Goal: Task Accomplishment & Management: Manage account settings

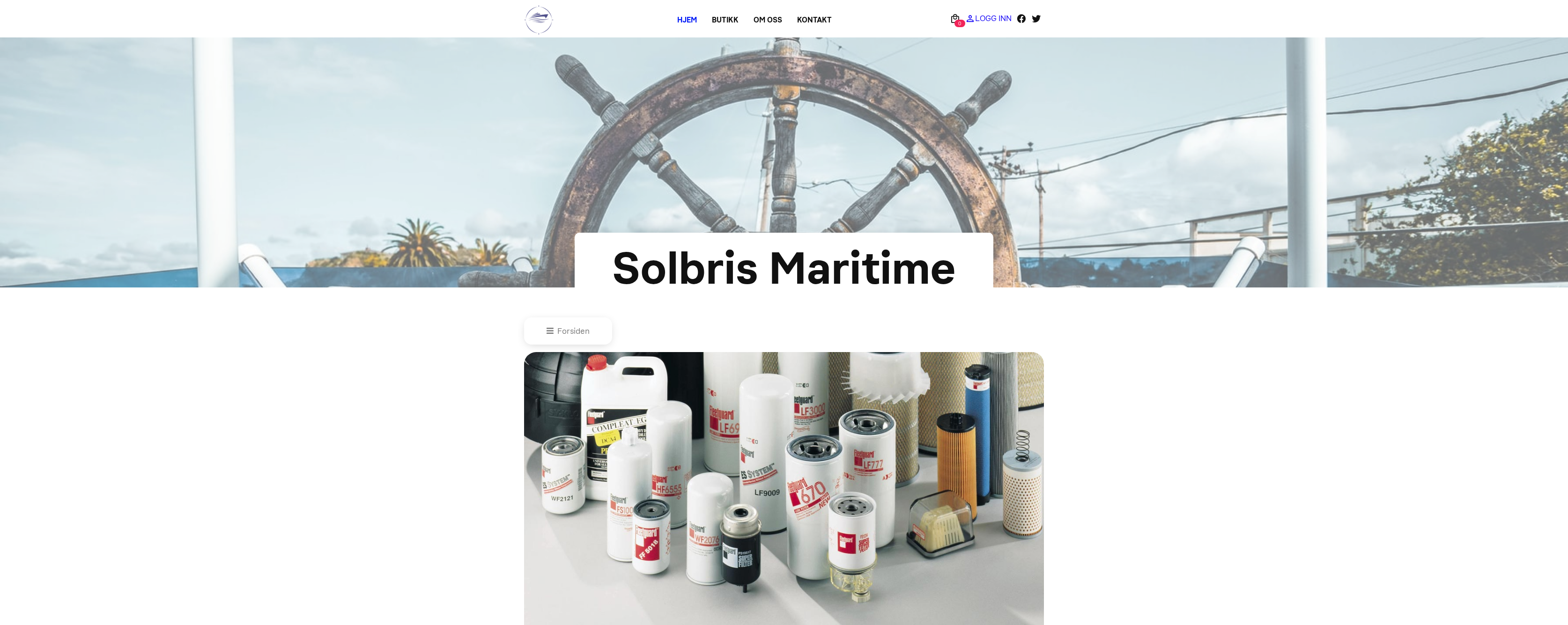
click at [996, 18] on p "Logg Inn" at bounding box center [994, 18] width 37 height 0
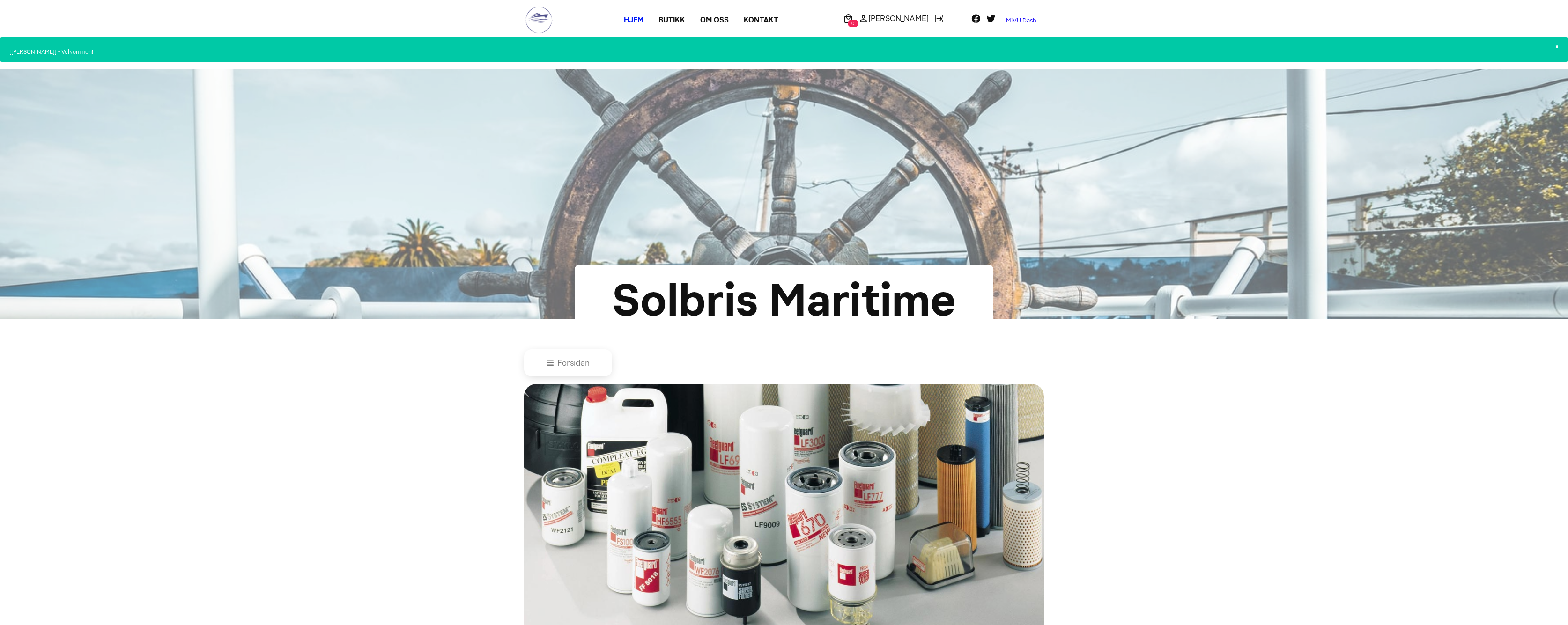
click at [1018, 21] on link "MiVU Dash" at bounding box center [1022, 20] width 45 height 15
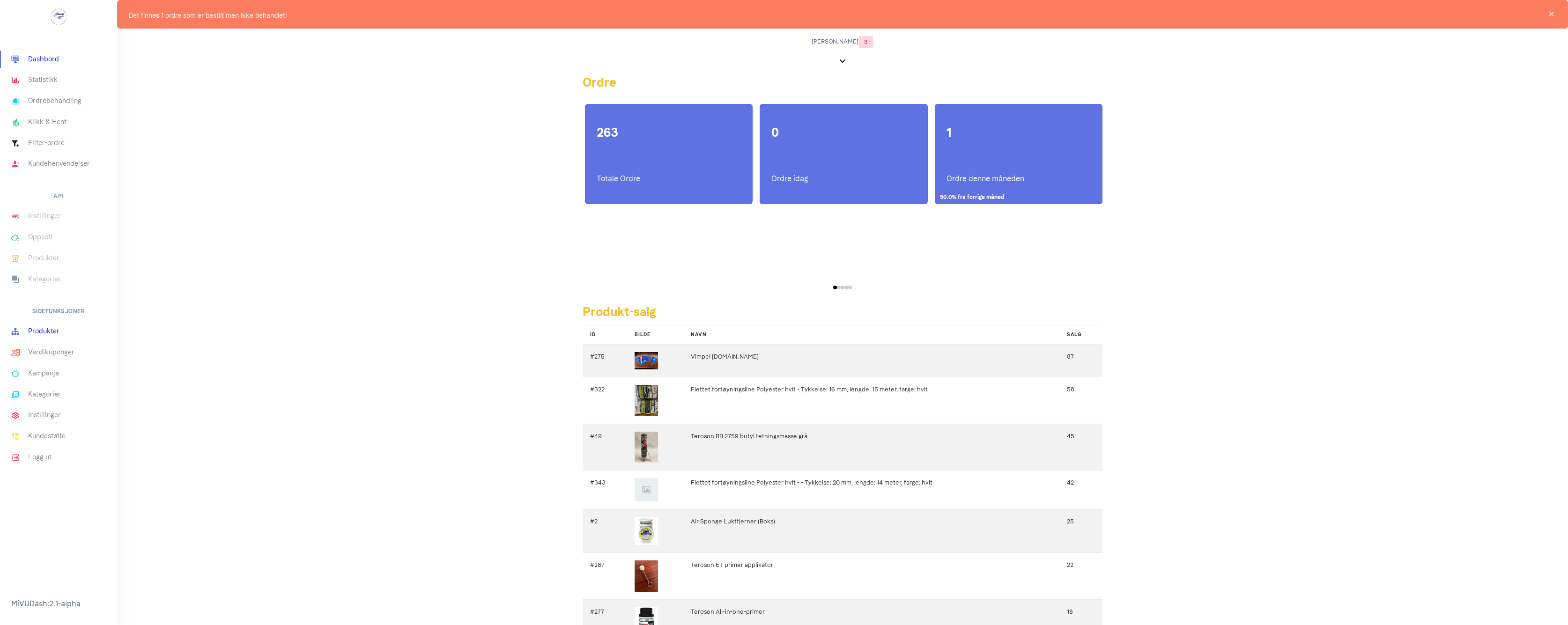
click at [37, 330] on link "Produkter" at bounding box center [59, 332] width 117 height 21
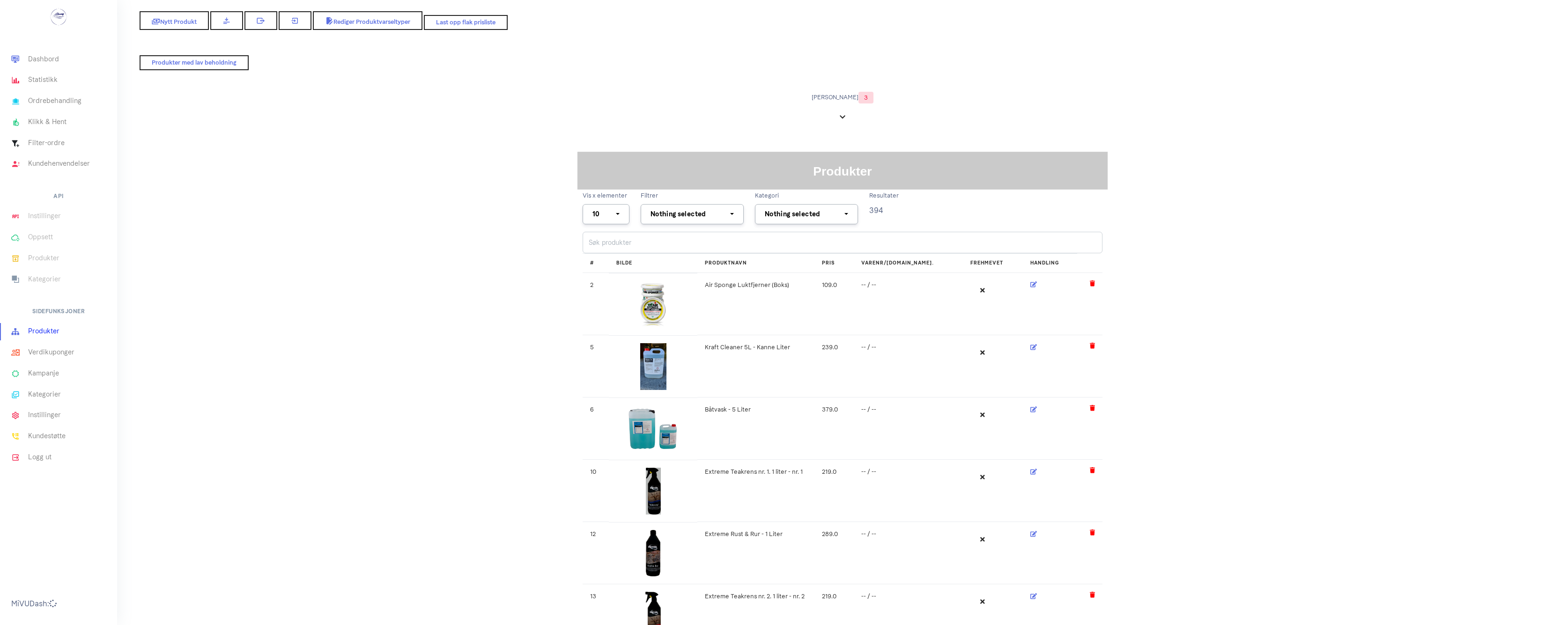
select select
click at [45, 105] on link "Ordrebehandling" at bounding box center [59, 101] width 117 height 21
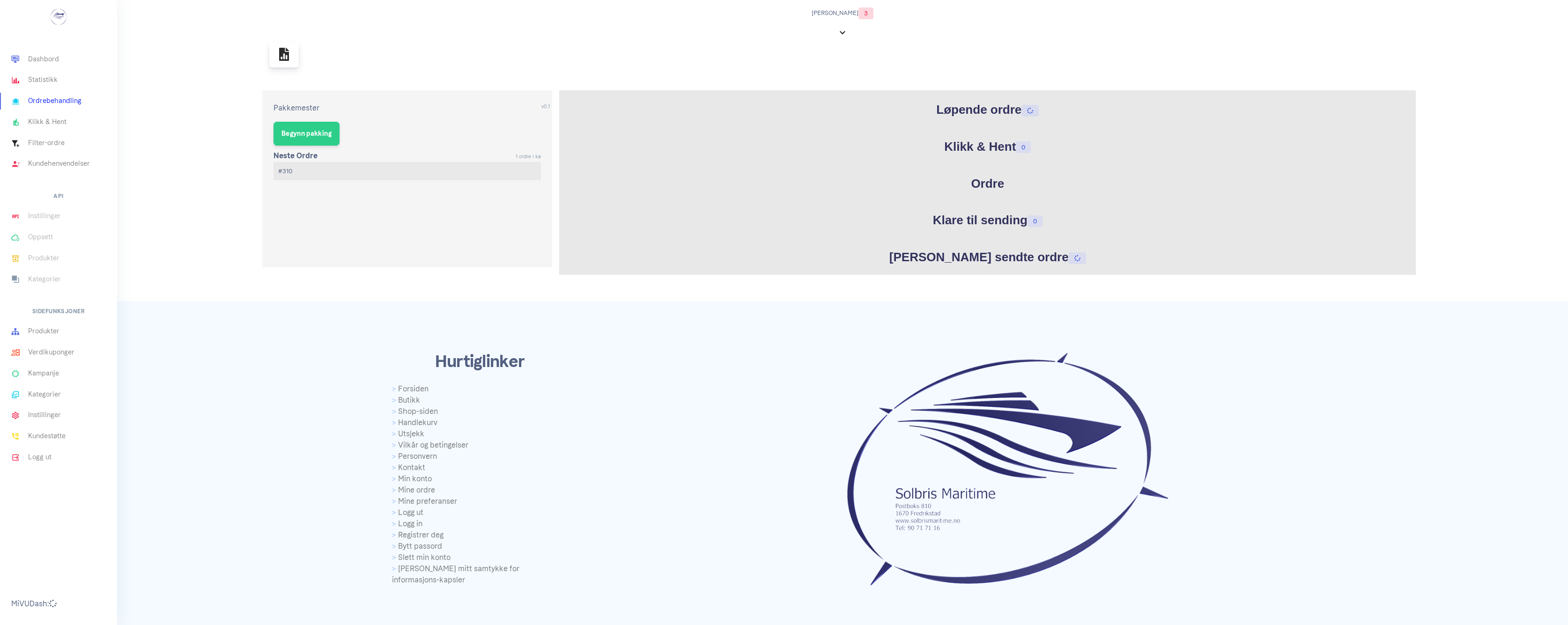
select select
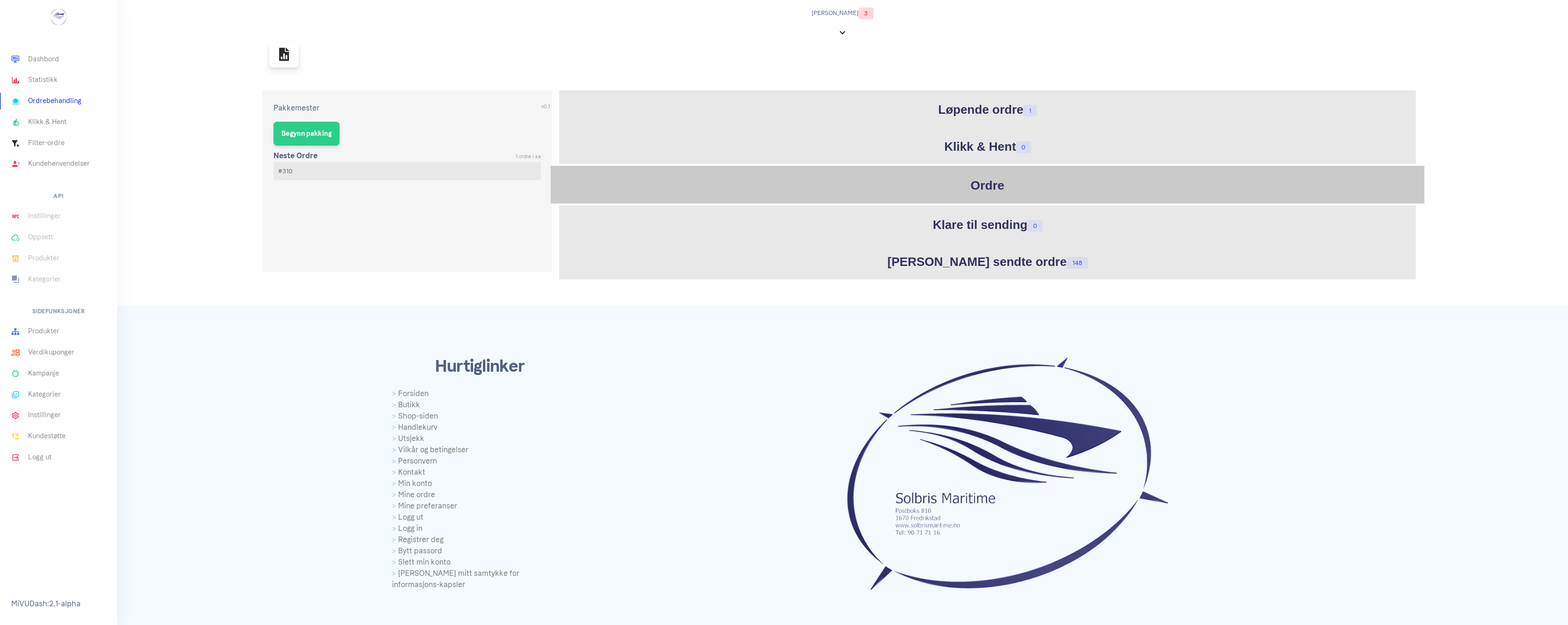
click at [984, 184] on h1 "Ordre" at bounding box center [988, 185] width 869 height 18
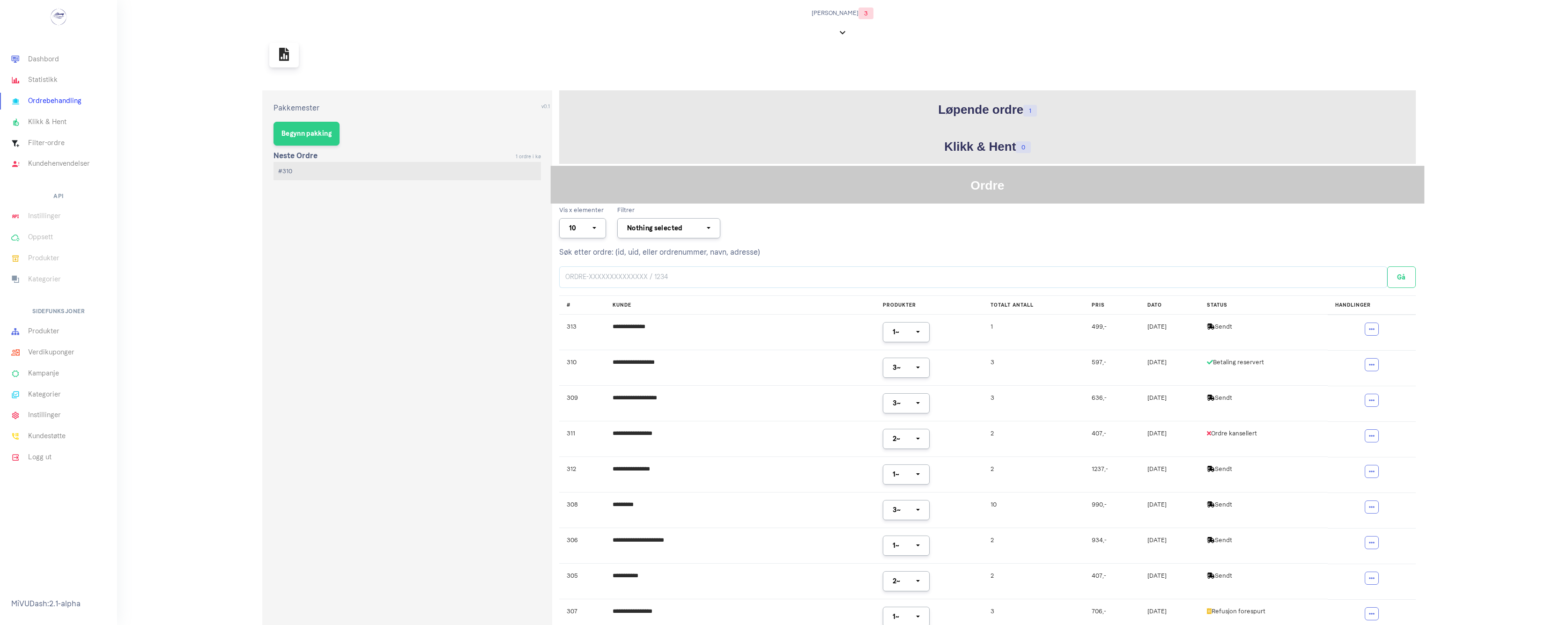
click at [784, 279] on input "text" at bounding box center [974, 277] width 829 height 22
click at [653, 472] on td "**********" at bounding box center [739, 475] width 270 height 36
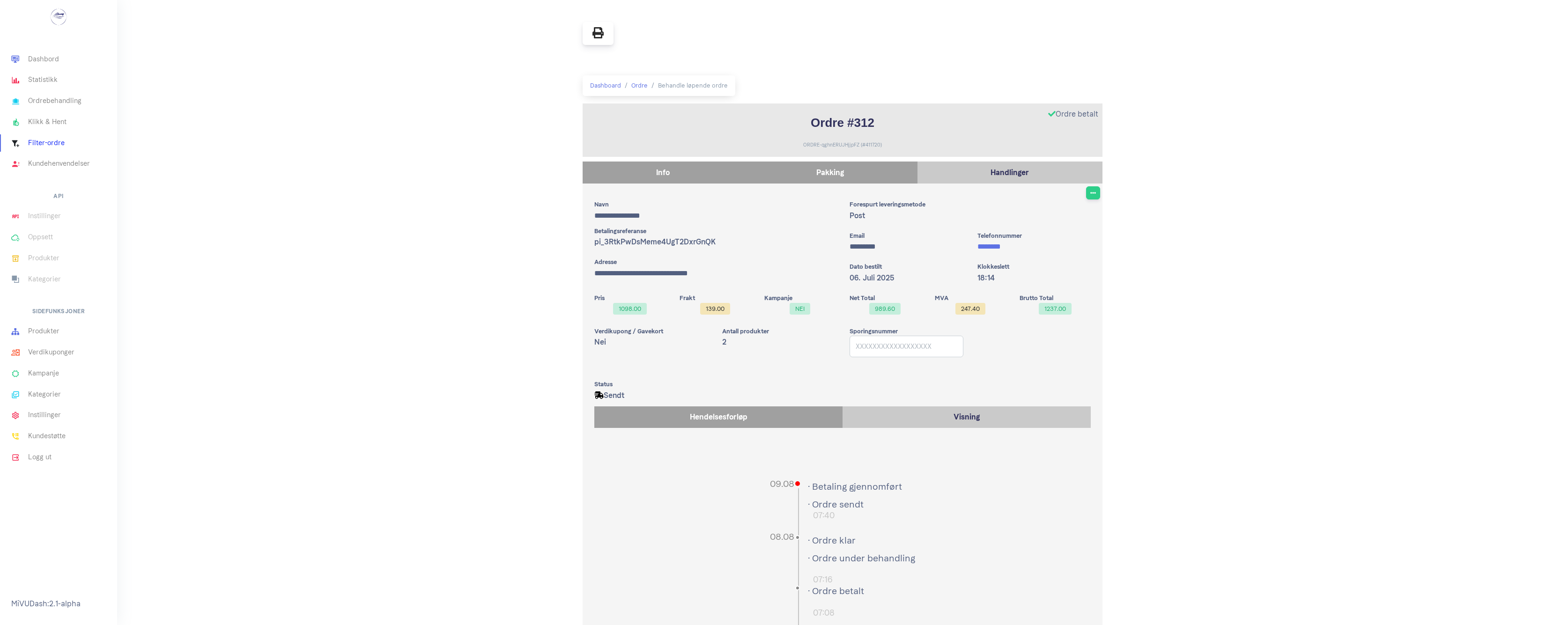
click at [802, 177] on p "Pakking" at bounding box center [829, 172] width 165 height 12
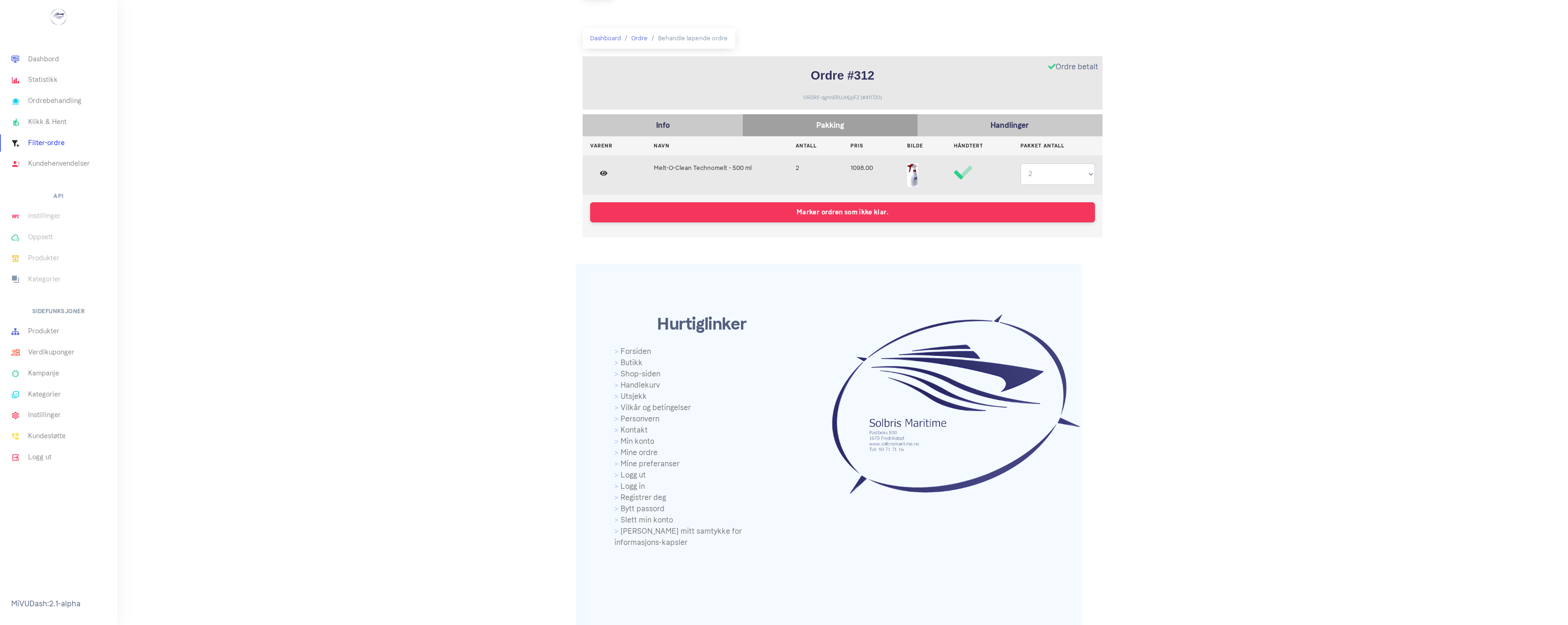
scroll to position [132, 0]
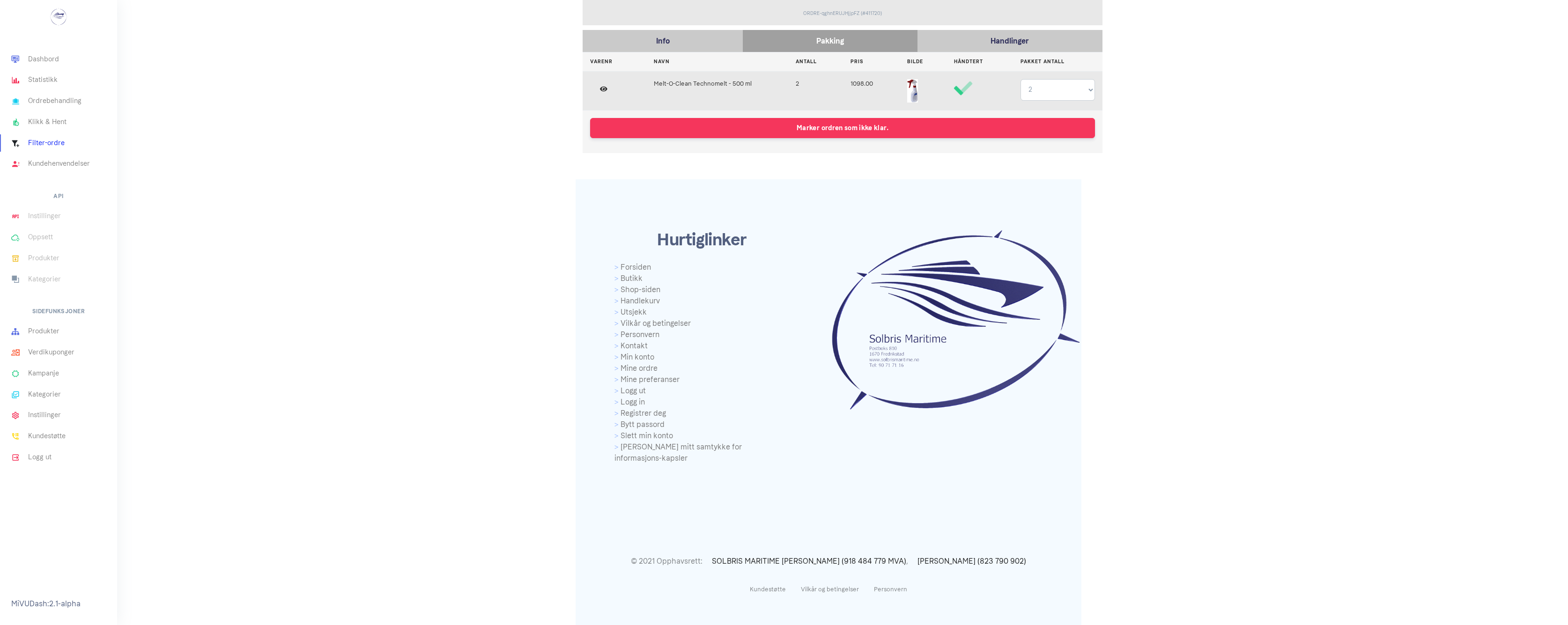
click at [858, 45] on p "Pakking" at bounding box center [829, 41] width 165 height 12
click at [968, 38] on p "Handlinger" at bounding box center [1009, 41] width 176 height 12
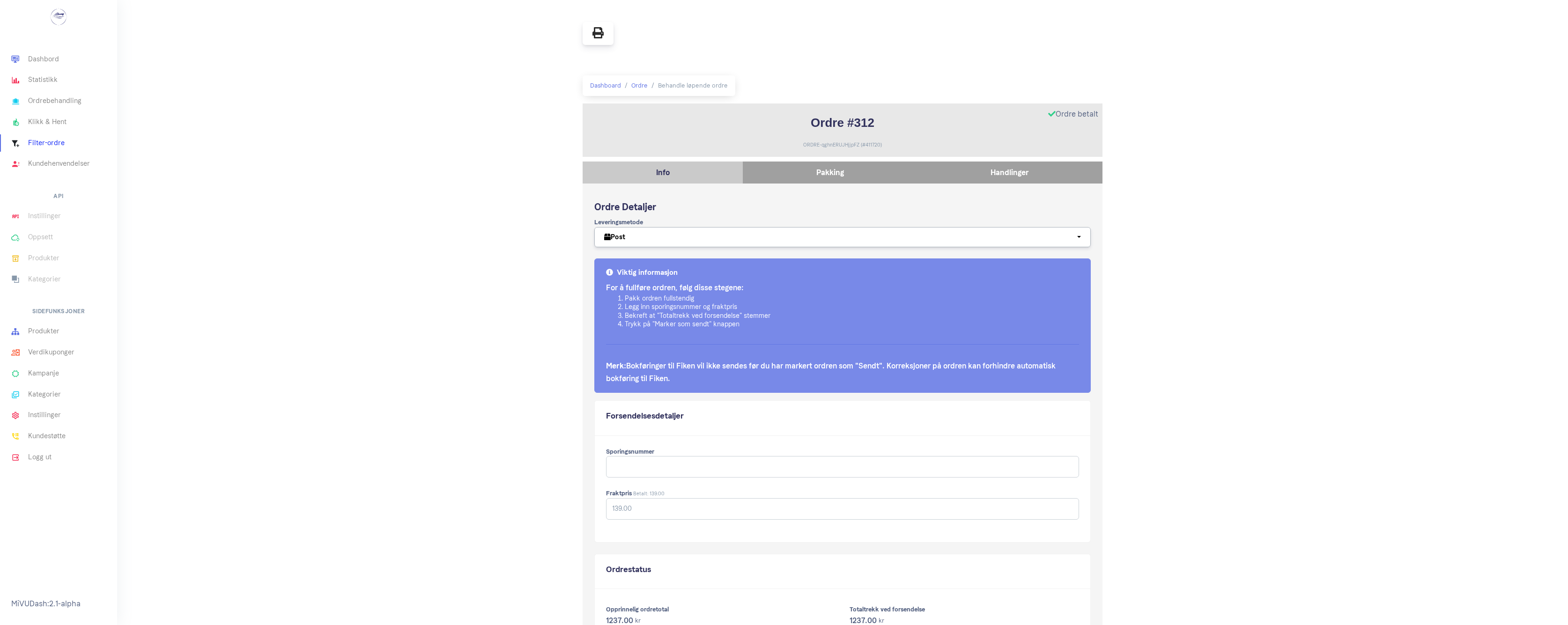
click at [868, 171] on p "Pakking" at bounding box center [829, 172] width 165 height 12
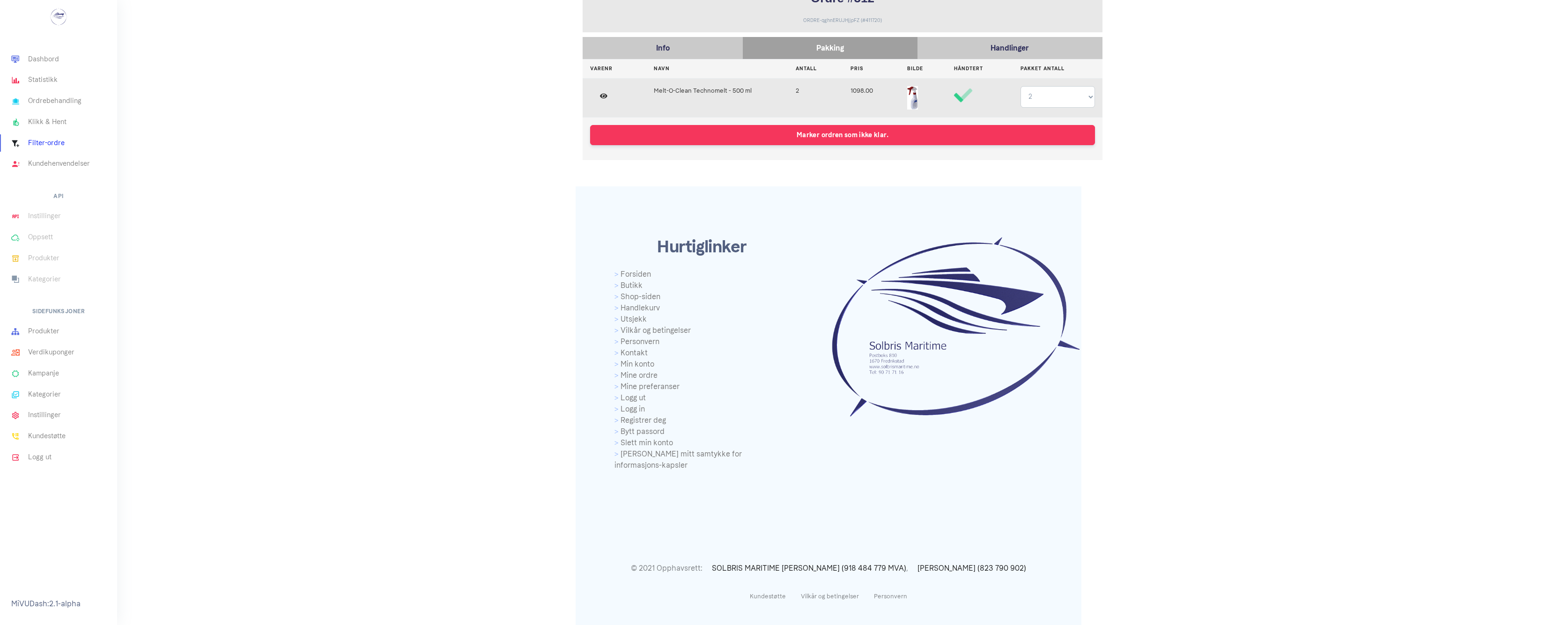
scroll to position [132, 0]
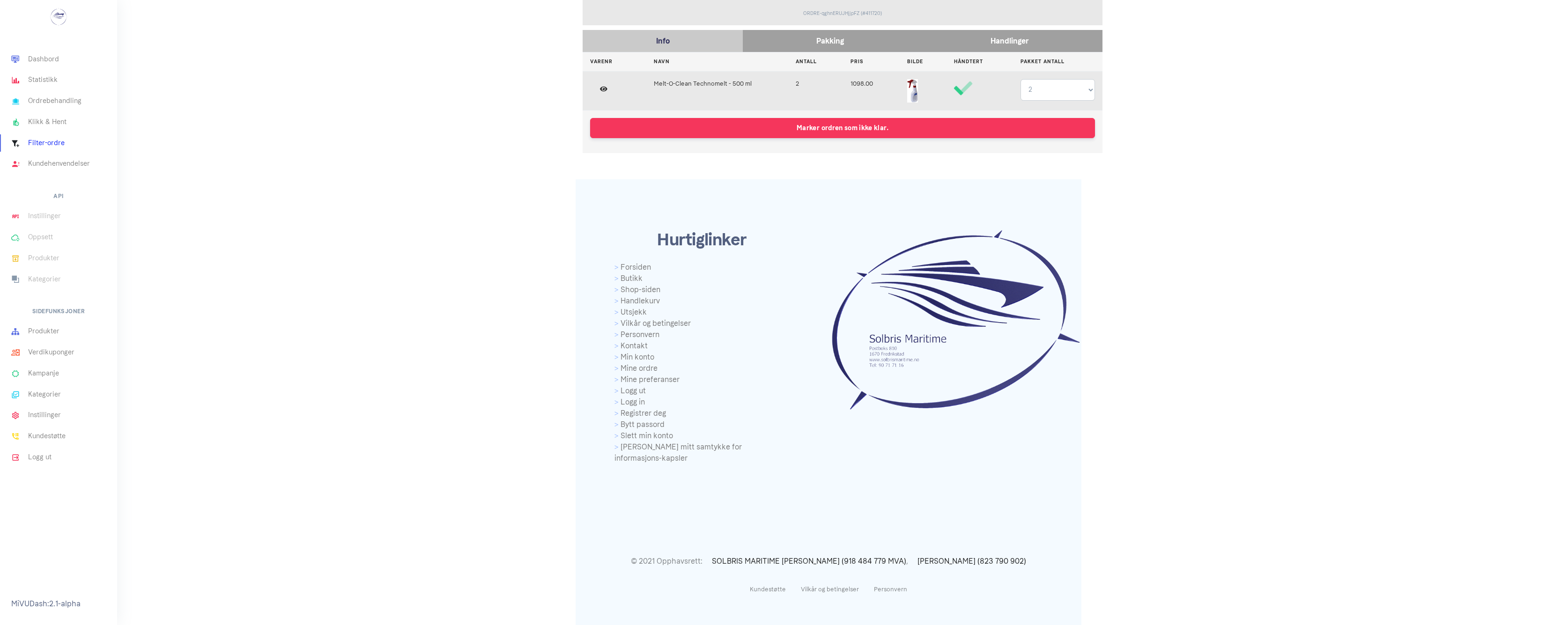
click at [942, 48] on div "Handlinger" at bounding box center [1010, 40] width 185 height 22
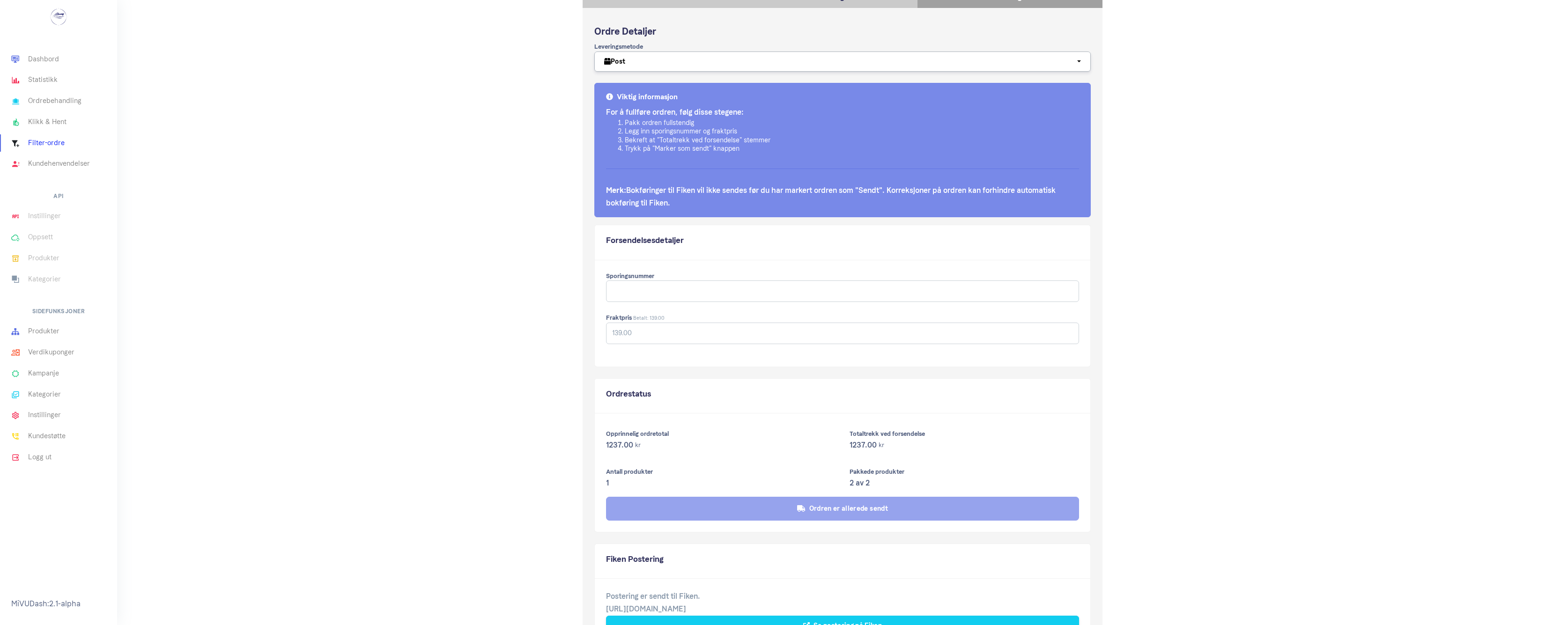
scroll to position [203, 0]
